Goal: Task Accomplishment & Management: Manage account settings

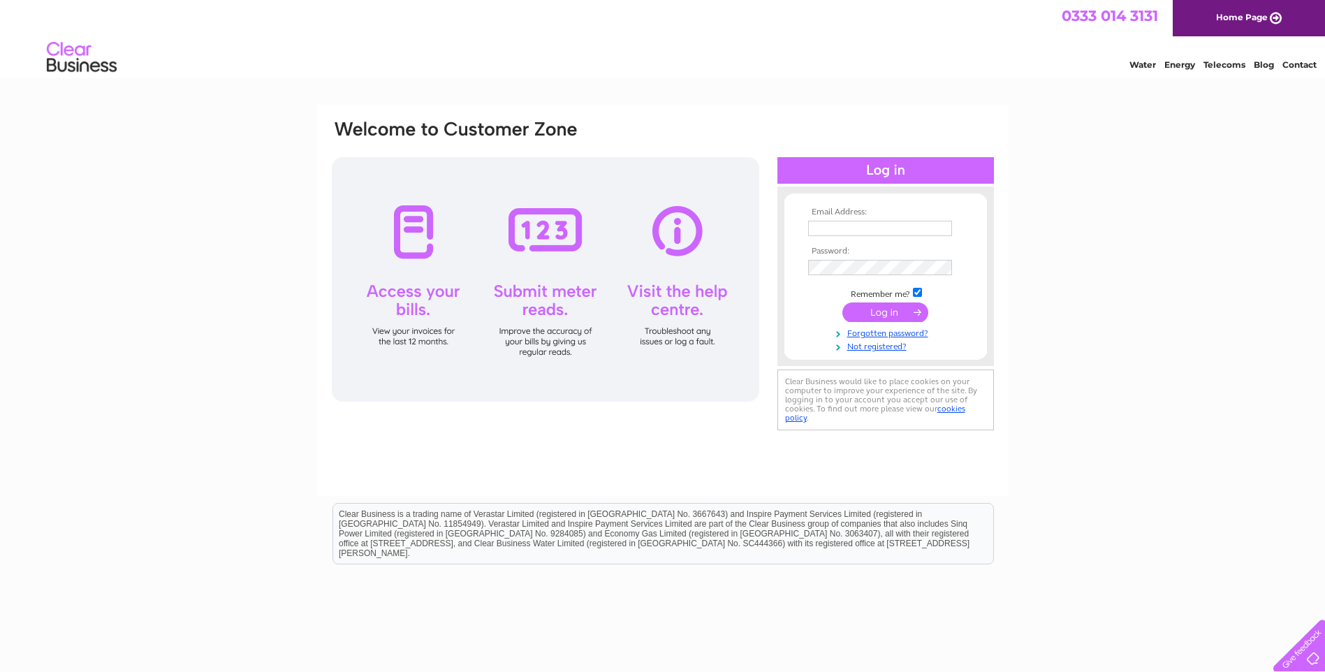
type input "[EMAIL_ADDRESS][DOMAIN_NAME]"
click at [873, 310] on input "submit" at bounding box center [886, 313] width 86 height 20
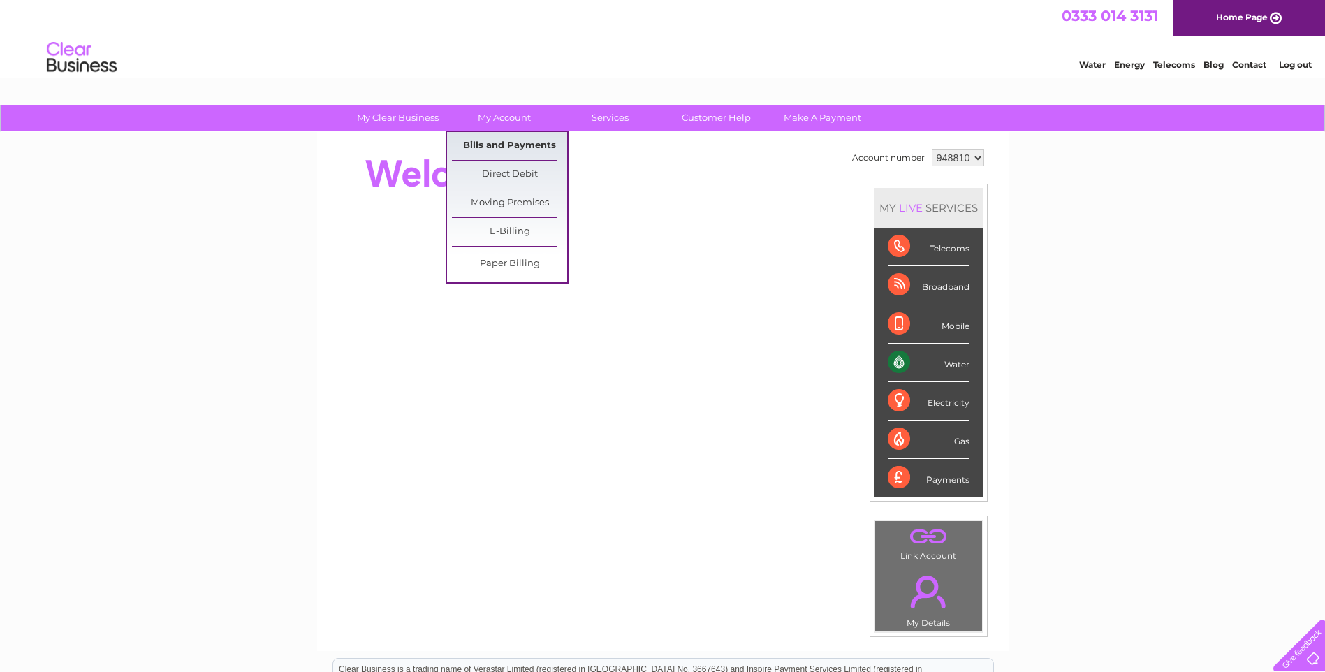
click at [512, 146] on link "Bills and Payments" at bounding box center [509, 146] width 115 height 28
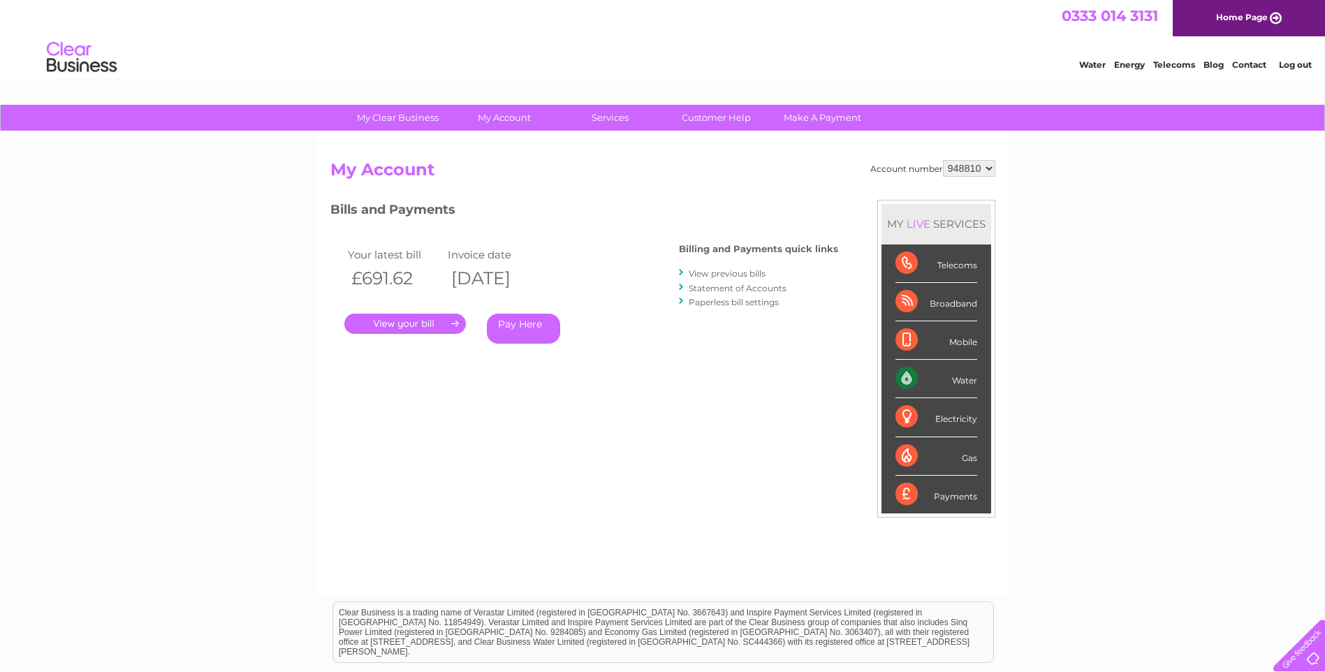
click at [442, 325] on link "." at bounding box center [405, 324] width 122 height 20
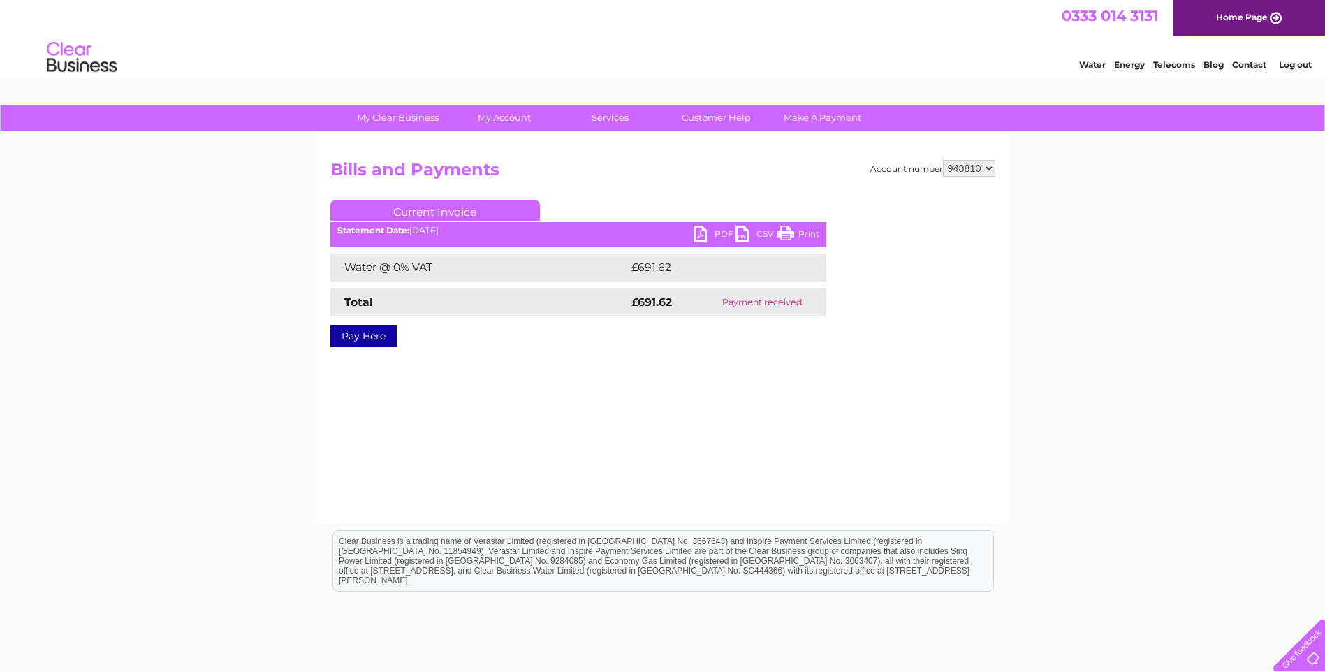
click at [709, 233] on link "PDF" at bounding box center [715, 236] width 42 height 20
